Goal: Task Accomplishment & Management: Manage account settings

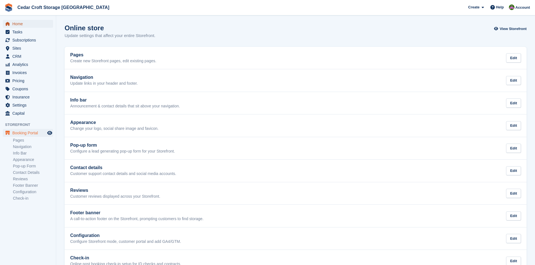
click at [14, 24] on span "Home" at bounding box center [29, 24] width 34 height 8
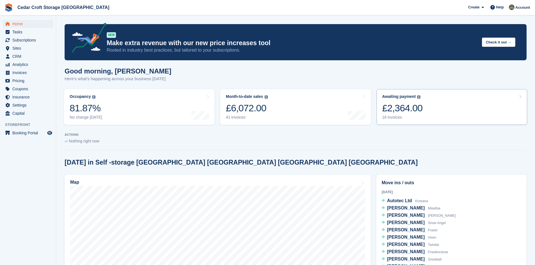
click at [396, 108] on div "£2,364.00" at bounding box center [402, 108] width 40 height 12
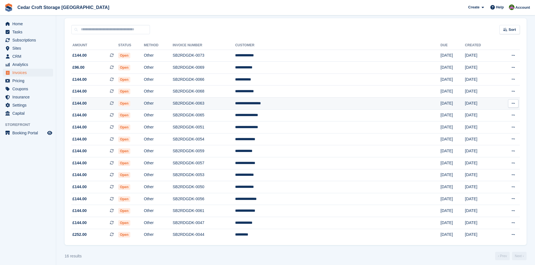
scroll to position [48, 0]
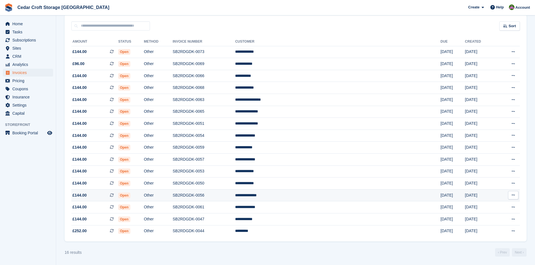
click at [512, 196] on icon at bounding box center [512, 195] width 3 height 4
click at [118, 193] on span "£144.00 This is a recurring subscription invoice." at bounding box center [94, 195] width 47 height 6
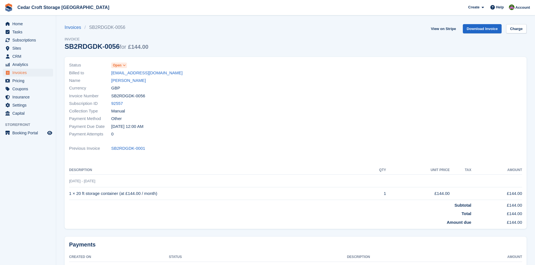
click at [125, 65] on icon at bounding box center [124, 65] width 3 height 3
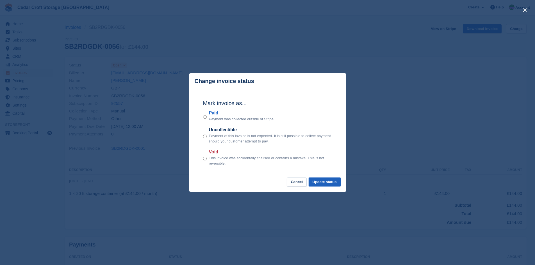
click at [324, 182] on button "Update status" at bounding box center [324, 182] width 32 height 9
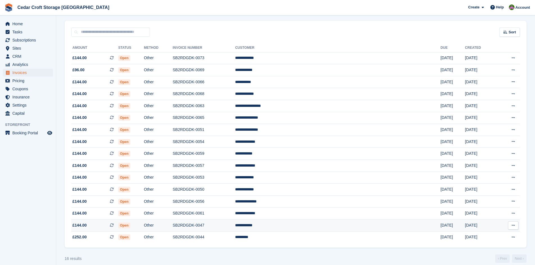
scroll to position [48, 0]
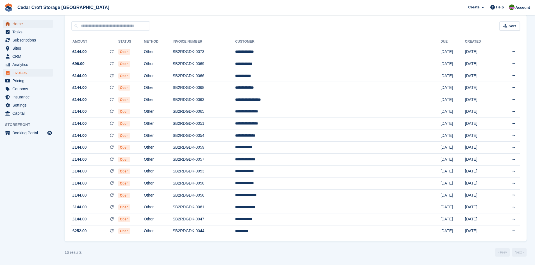
click at [20, 24] on span "Home" at bounding box center [29, 24] width 34 height 8
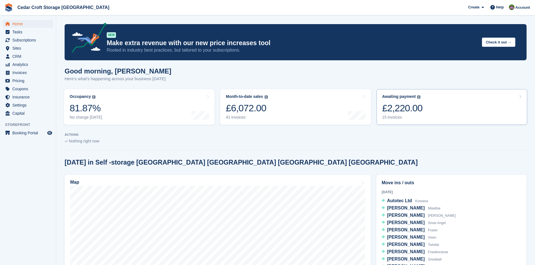
click at [390, 99] on div "Awaiting payment" at bounding box center [399, 96] width 34 height 5
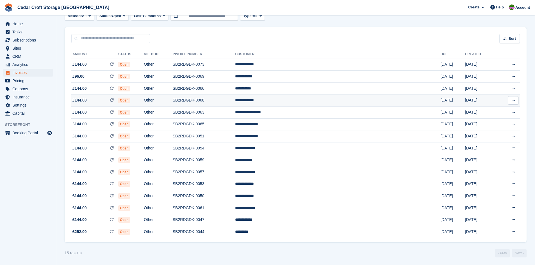
scroll to position [36, 0]
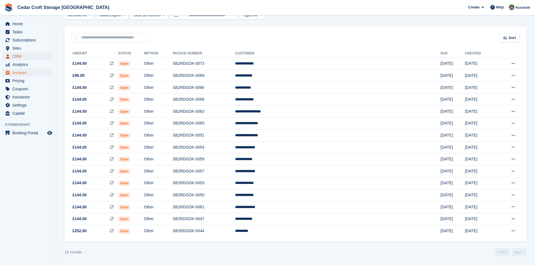
click at [17, 56] on span "CRM" at bounding box center [29, 56] width 34 height 8
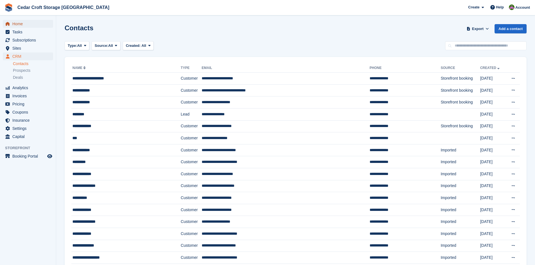
click at [19, 24] on span "Home" at bounding box center [29, 24] width 34 height 8
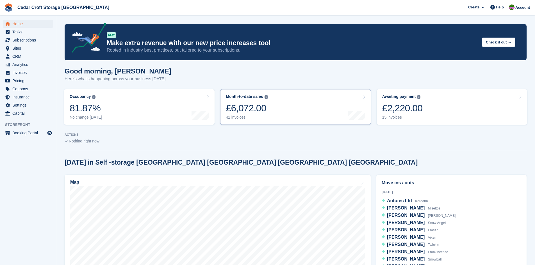
click at [246, 102] on div "£6,072.00" at bounding box center [247, 108] width 42 height 12
click at [18, 24] on span "Home" at bounding box center [29, 24] width 34 height 8
click at [15, 40] on span "Subscriptions" at bounding box center [29, 40] width 34 height 8
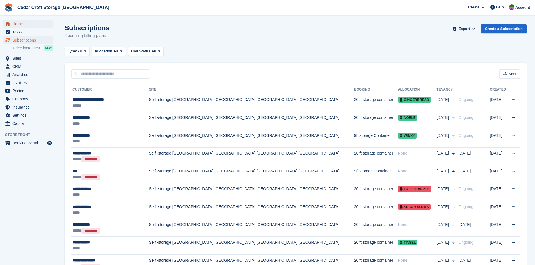
click at [19, 23] on span "Home" at bounding box center [29, 24] width 34 height 8
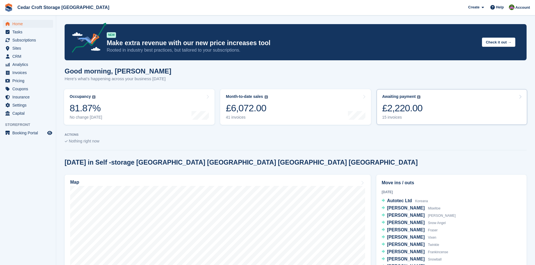
click at [405, 102] on div "Awaiting payment The total outstanding balance on all open invoices. £2,220.00 …" at bounding box center [402, 107] width 40 height 26
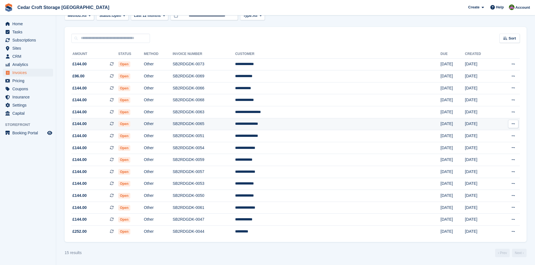
scroll to position [36, 0]
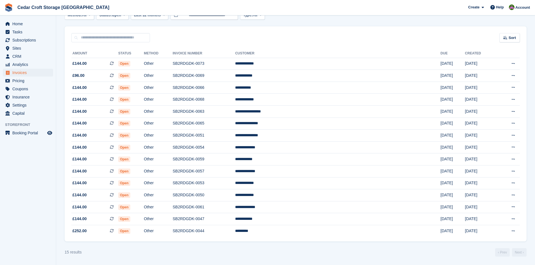
click at [235, 254] on div "15 results ‹ Prev Next ›" at bounding box center [296, 252] width 462 height 8
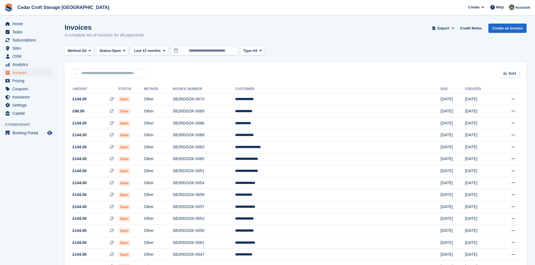
scroll to position [0, 0]
click at [15, 24] on span "Home" at bounding box center [29, 24] width 34 height 8
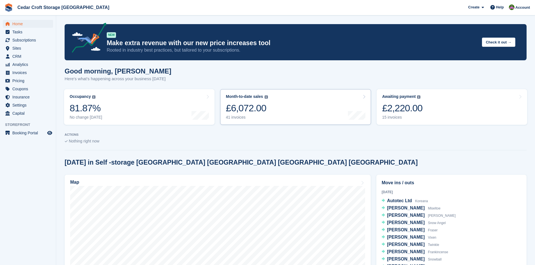
click at [253, 102] on div "Month-to-date sales The sum of all finalised invoices generated this month to d…" at bounding box center [247, 107] width 42 height 26
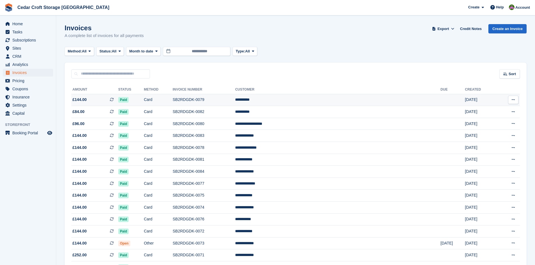
click at [144, 100] on td "Paid" at bounding box center [131, 100] width 26 height 12
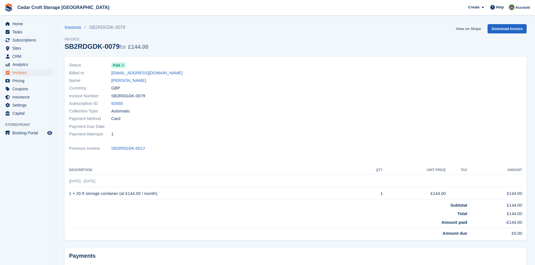
click at [470, 28] on link "View on Stripe" at bounding box center [467, 28] width 29 height 9
click at [15, 26] on span "Home" at bounding box center [29, 24] width 34 height 8
